Goal: Information Seeking & Learning: Learn about a topic

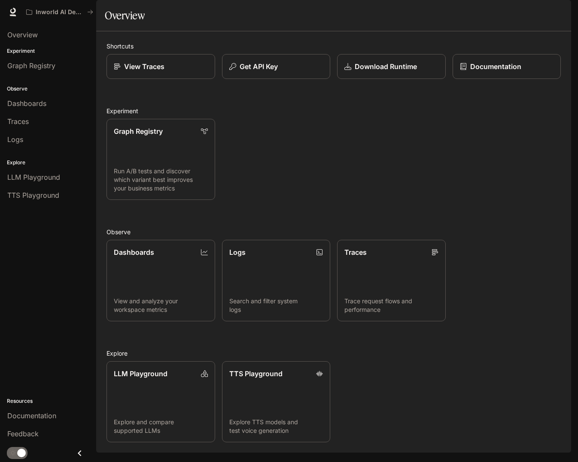
click at [25, 101] on span "Dashboards" at bounding box center [26, 103] width 39 height 10
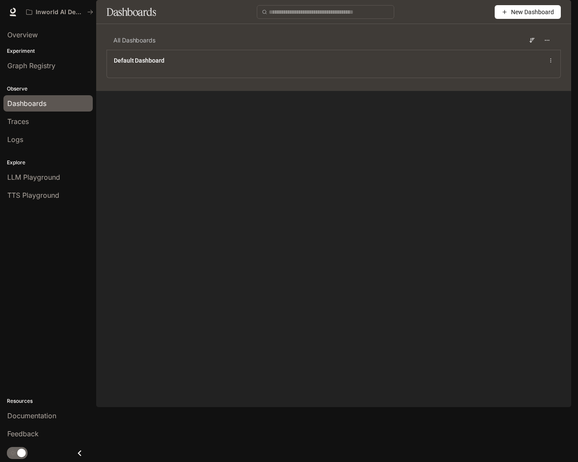
click at [559, 12] on img "button" at bounding box center [559, 12] width 12 height 12
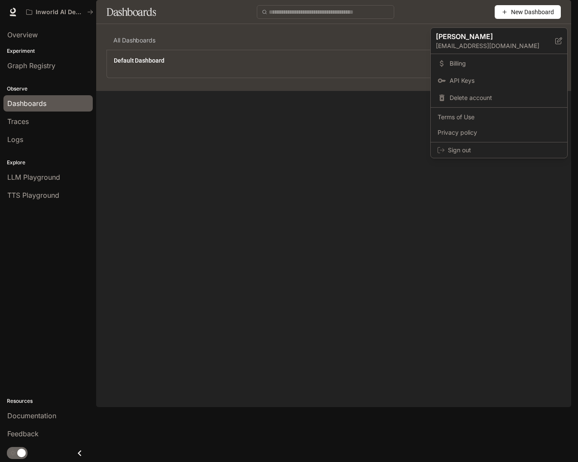
click at [465, 58] on link "Billing" at bounding box center [498, 63] width 133 height 15
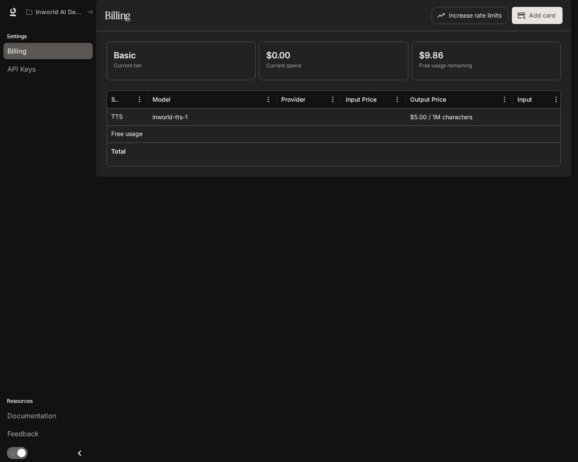
click at [43, 70] on div "API Keys" at bounding box center [48, 69] width 82 height 10
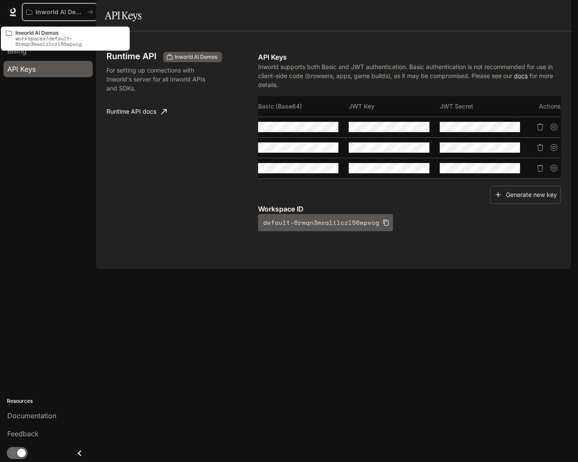
click at [24, 13] on button "Inworld AI Demos" at bounding box center [59, 11] width 75 height 17
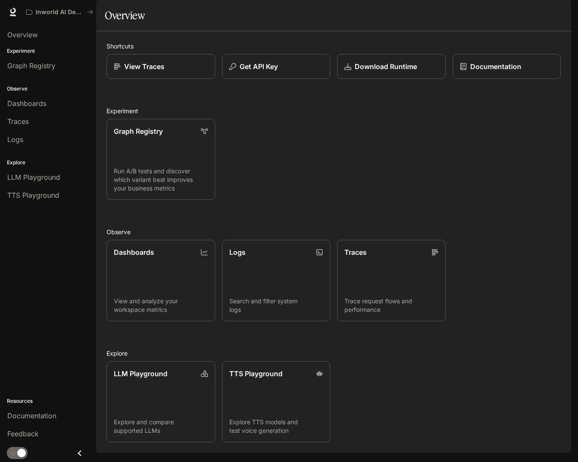
click at [157, 176] on link "Graph Registry Run A/B tests and discover which variant best improves your busi…" at bounding box center [160, 159] width 109 height 81
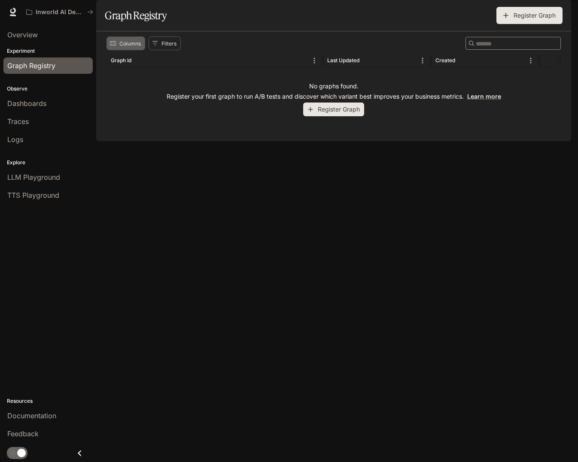
click at [115, 46] on icon "Select columns" at bounding box center [113, 43] width 6 height 6
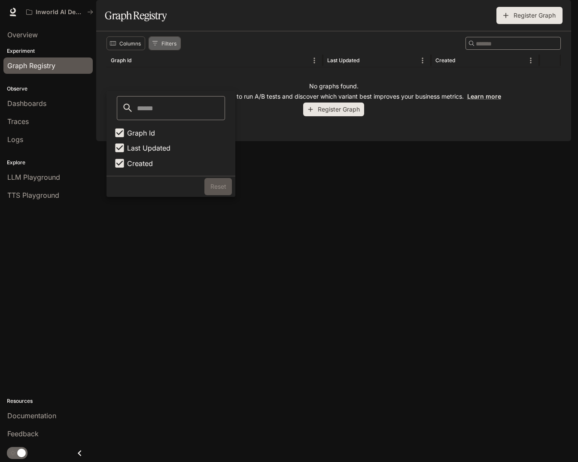
click at [165, 50] on button "Filters" at bounding box center [165, 43] width 32 height 14
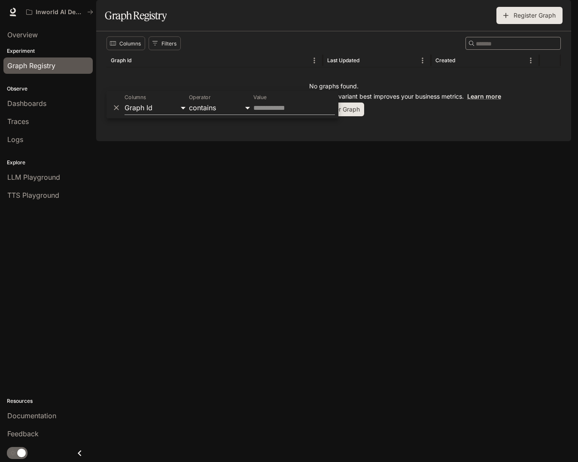
click at [252, 50] on div "Columns Filters ​" at bounding box center [333, 43] width 454 height 14
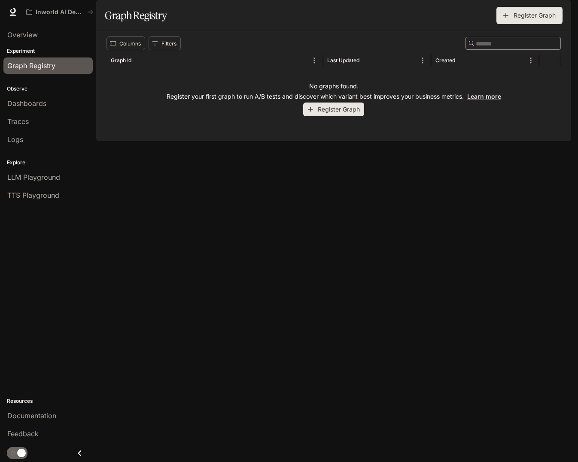
click at [32, 143] on div "Logs" at bounding box center [48, 139] width 82 height 10
